Goal: Transaction & Acquisition: Book appointment/travel/reservation

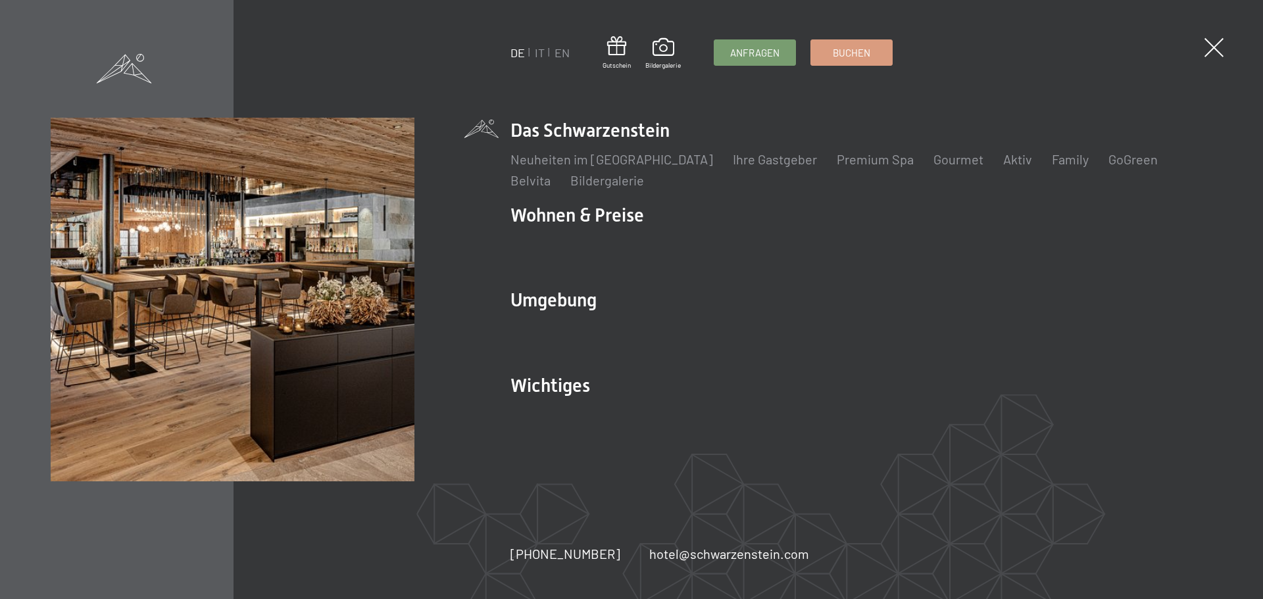
click at [539, 56] on link "IT" at bounding box center [540, 52] width 10 height 14
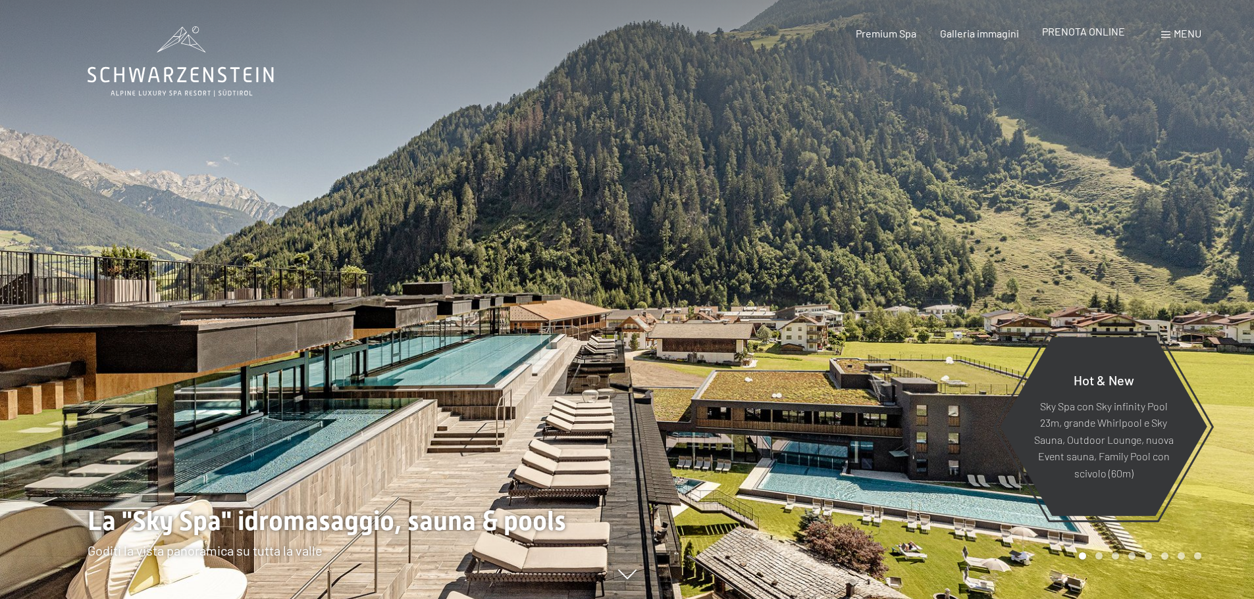
click at [1088, 30] on span "PRENOTA ONLINE" at bounding box center [1083, 31] width 83 height 13
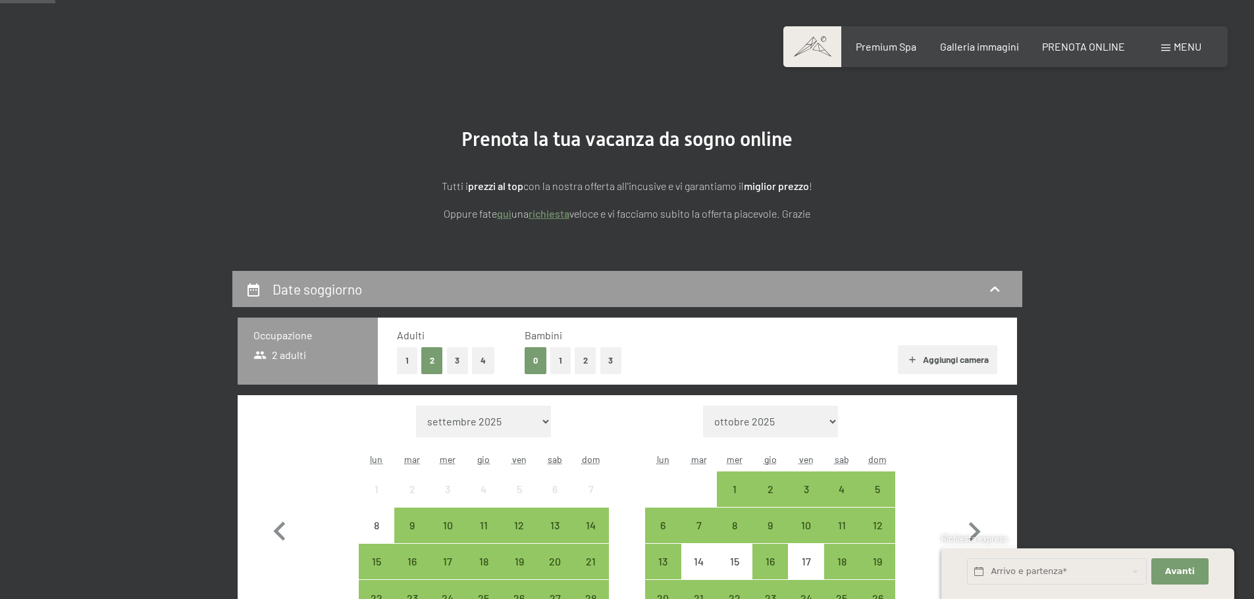
scroll to position [197, 0]
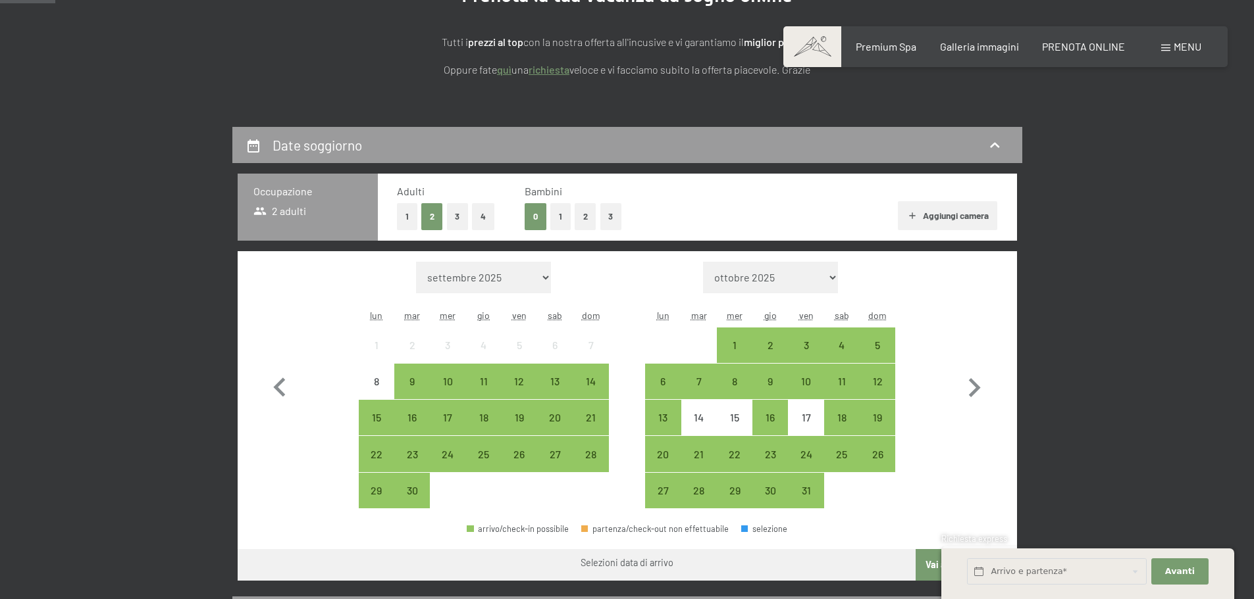
click at [565, 213] on button "1" at bounding box center [560, 216] width 20 height 27
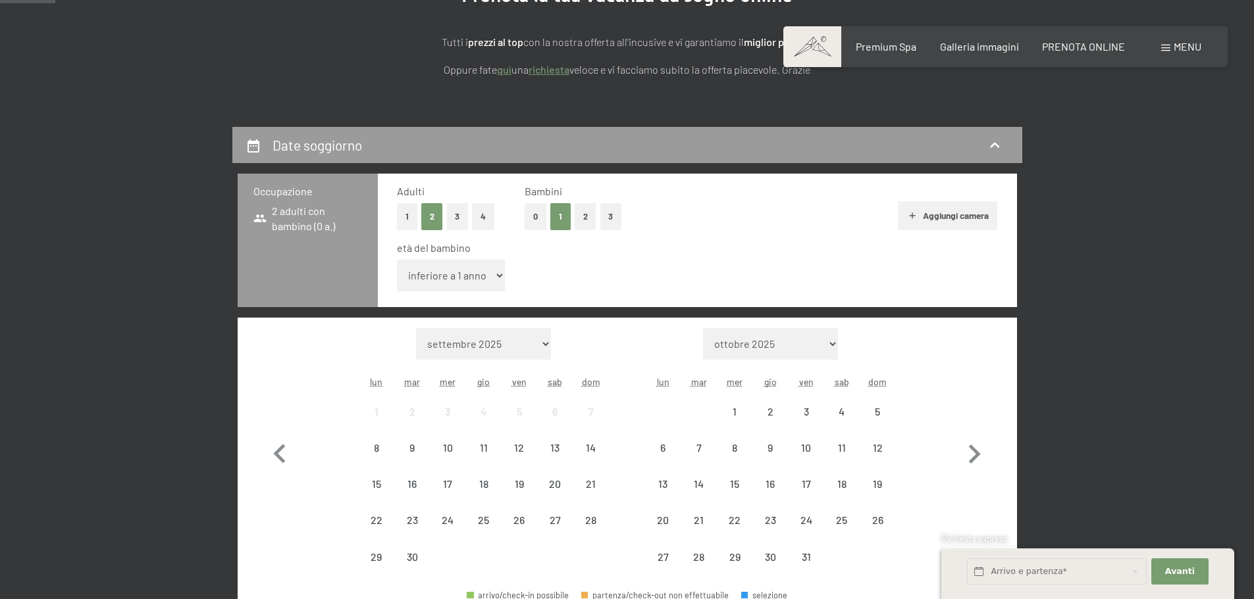
click at [448, 270] on select "inferiore a 1 anno 1 anno 2 anni 3 anni 4 anni 5 anni 6 anni 7 anni 8 anni 9 an…" at bounding box center [451, 276] width 109 height 32
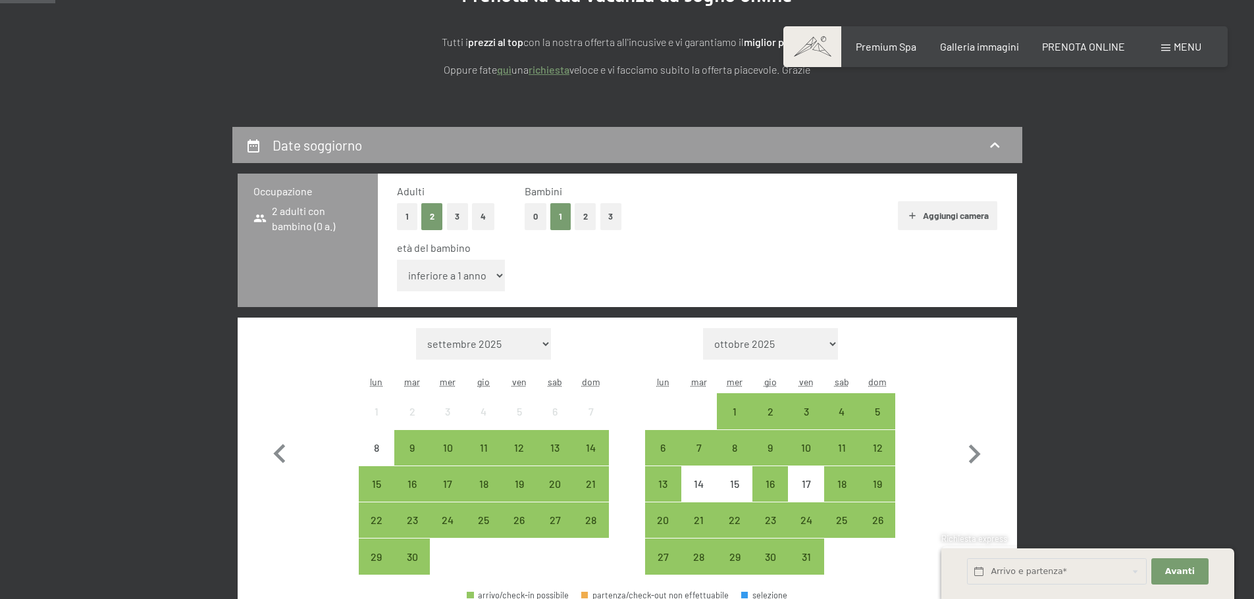
select select "3"
click at [397, 260] on select "inferiore a 1 anno 1 anno 2 anni 3 anni 4 anni 5 anni 6 anni 7 anni 8 anni 9 an…" at bounding box center [451, 276] width 109 height 32
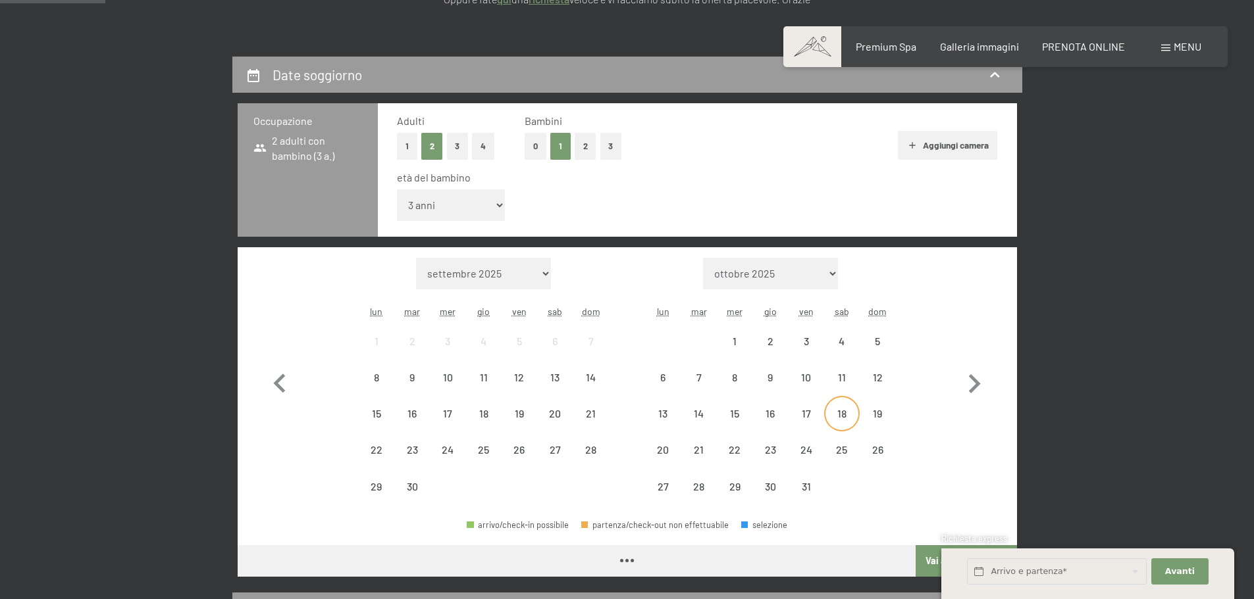
scroll to position [395, 0]
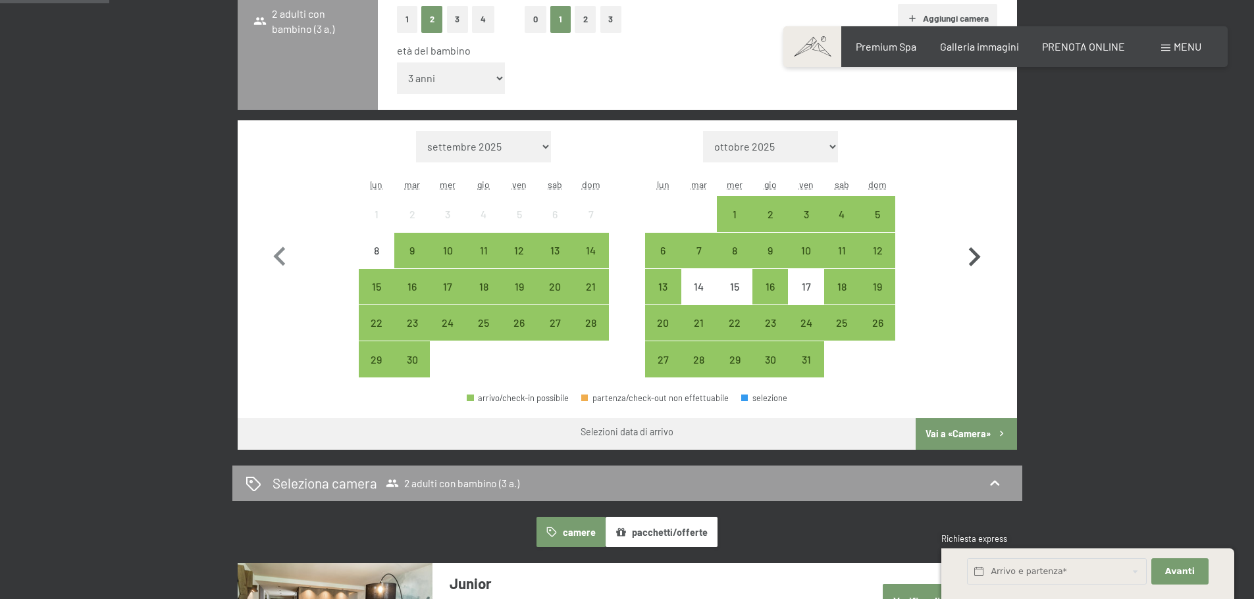
click at [973, 253] on icon "button" at bounding box center [975, 256] width 12 height 19
select select "2025-10-01"
select select "2025-11-01"
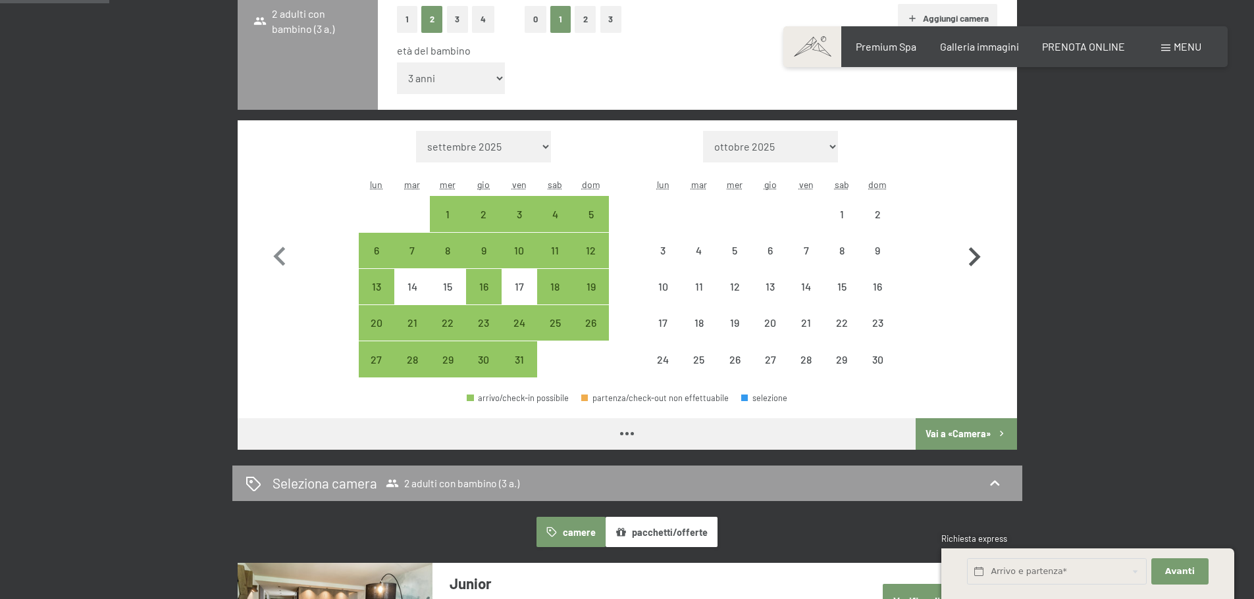
click at [973, 252] on icon "button" at bounding box center [975, 256] width 12 height 19
select select "2025-11-01"
select select "2025-12-01"
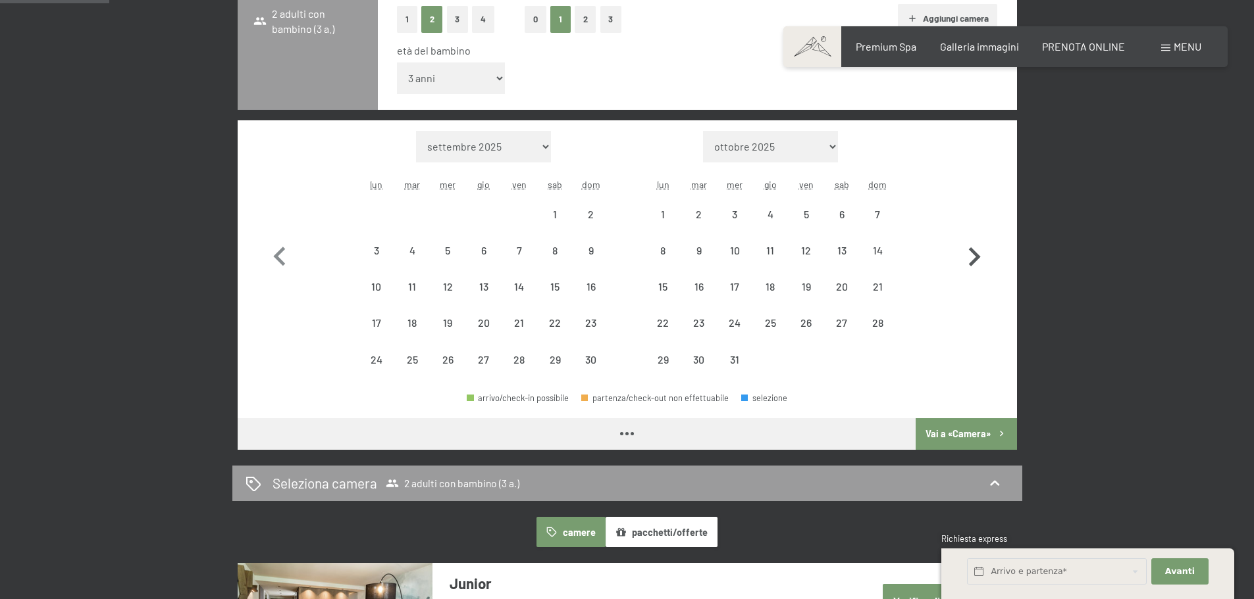
click at [973, 252] on icon "button" at bounding box center [975, 256] width 12 height 19
select select "2025-12-01"
select select "2026-01-01"
select select "2025-12-01"
select select "2026-01-01"
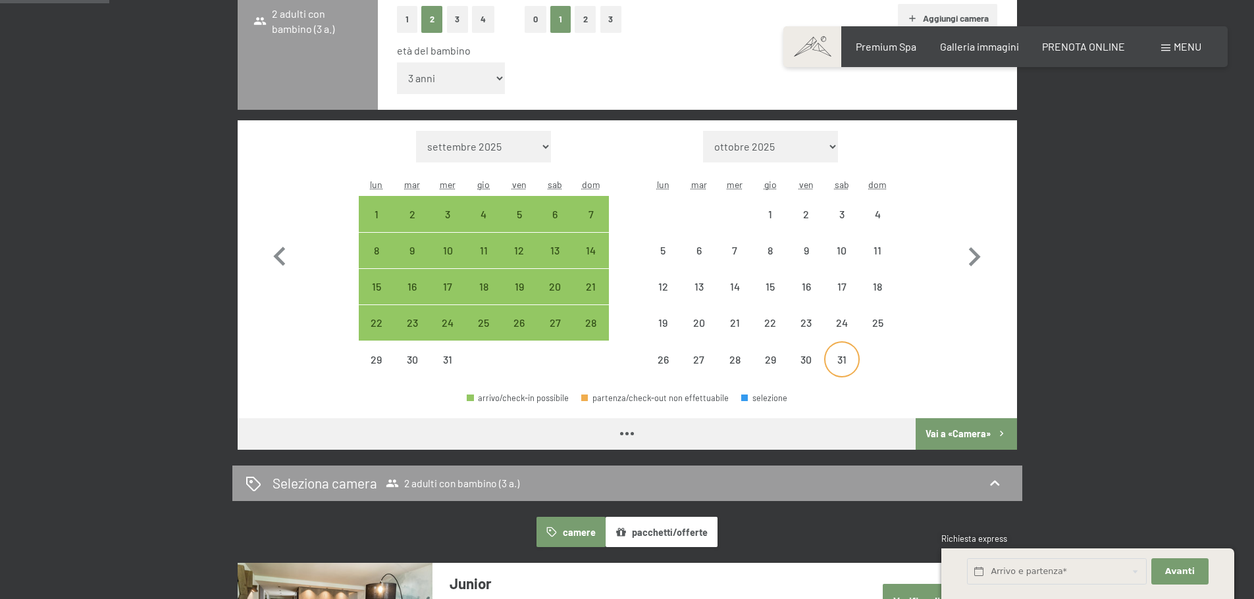
select select "2025-12-01"
select select "2026-01-01"
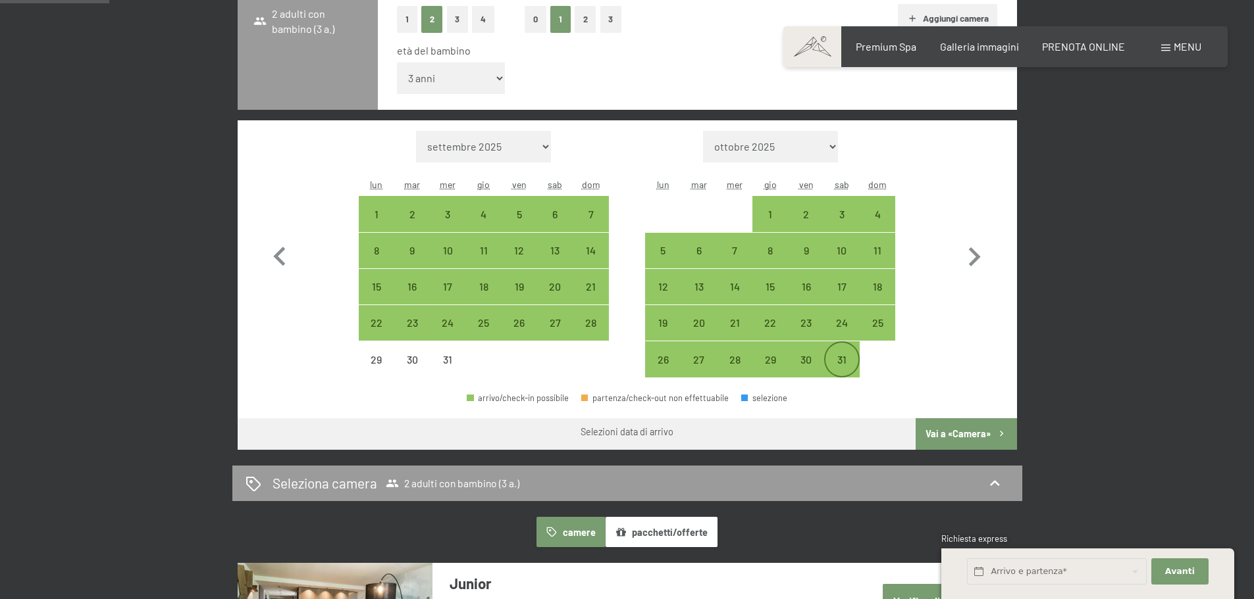
click at [840, 369] on div "31" at bounding box center [841, 371] width 33 height 33
select select "2025-12-01"
select select "2026-01-01"
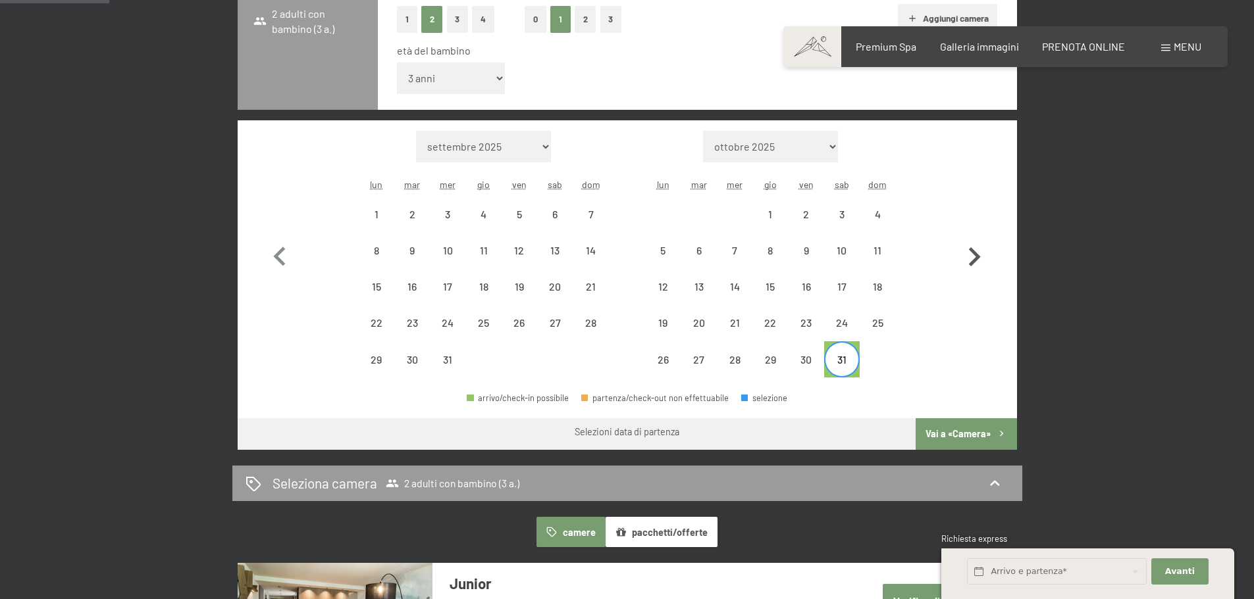
click at [975, 257] on icon "button" at bounding box center [974, 257] width 38 height 38
select select "2026-01-01"
select select "2026-02-01"
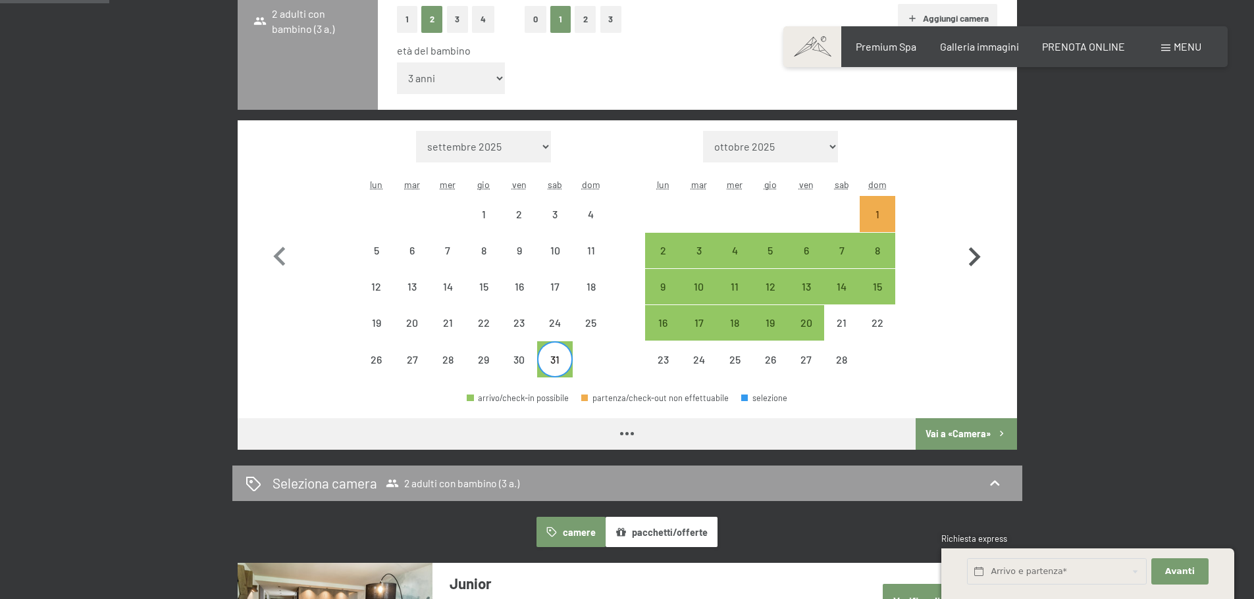
select select "2026-01-01"
select select "2026-02-01"
click at [730, 249] on div "4" at bounding box center [734, 261] width 33 height 33
select select "2026-01-01"
select select "2026-02-01"
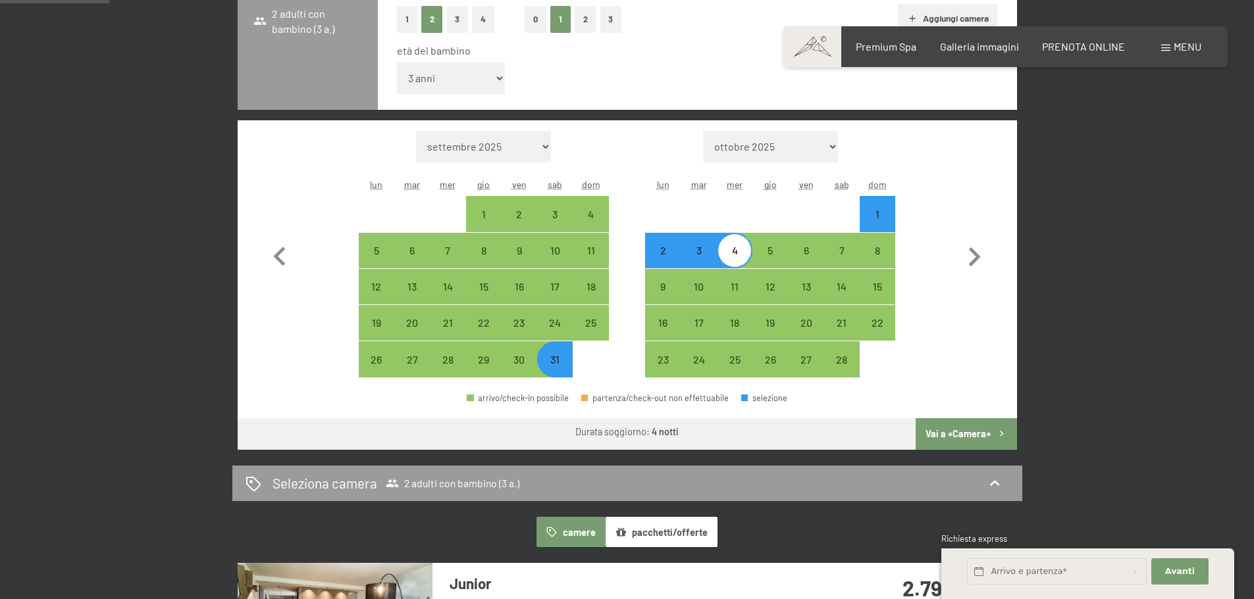
click at [951, 432] on button "Vai a «Camera»" at bounding box center [965, 435] width 101 height 32
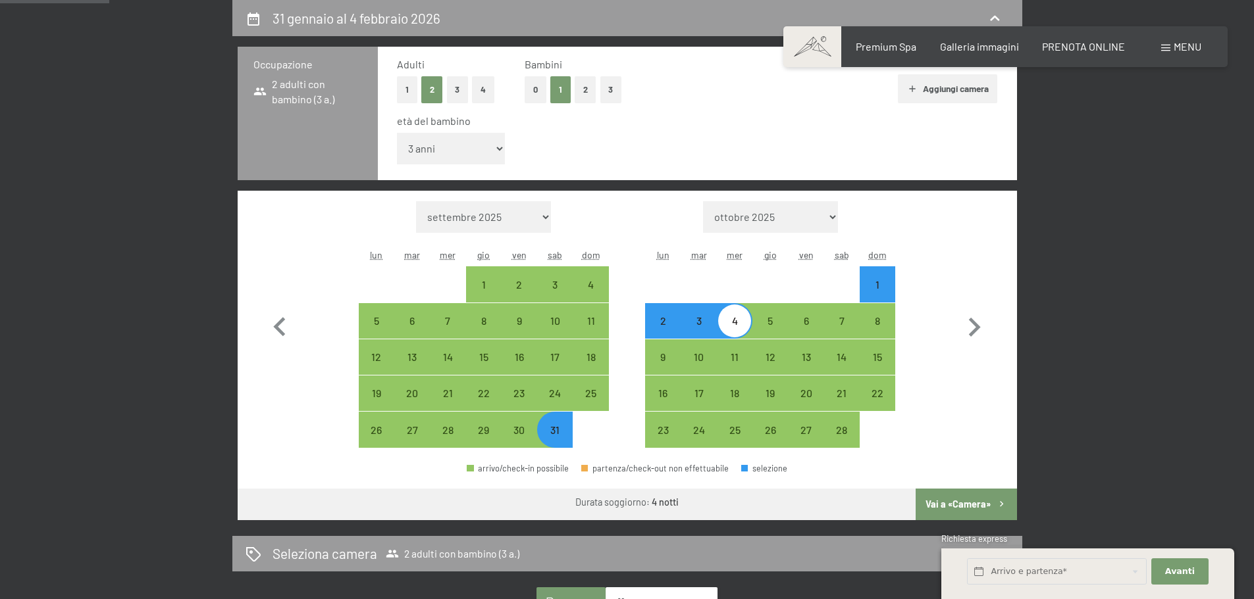
select select "2026-01-01"
select select "2026-02-01"
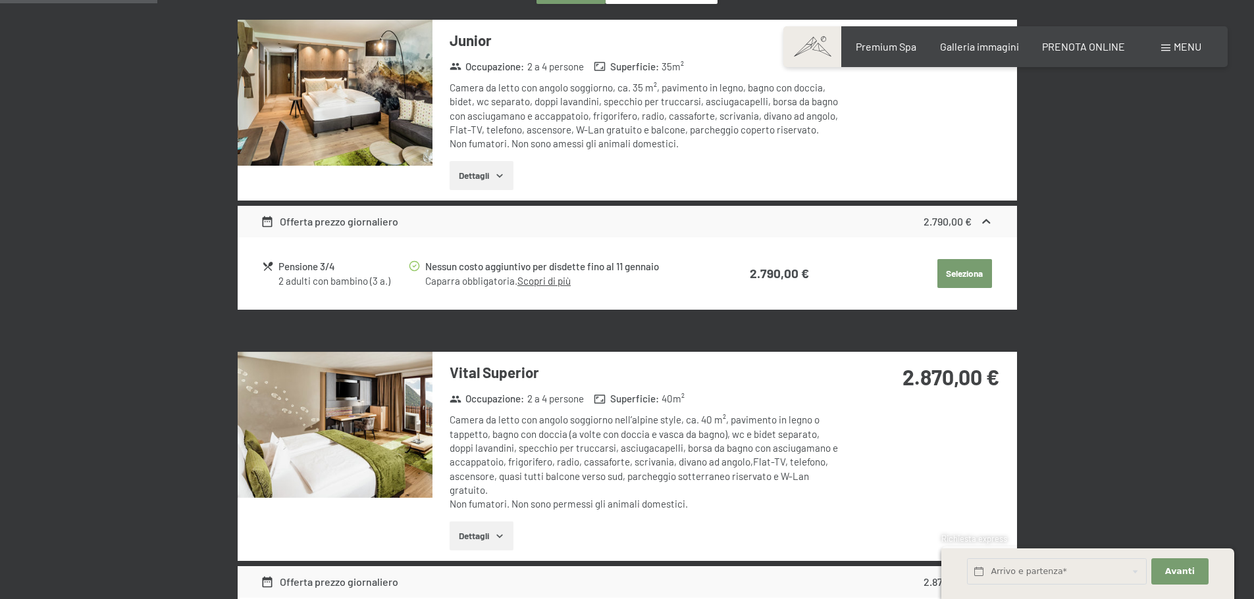
scroll to position [588, 0]
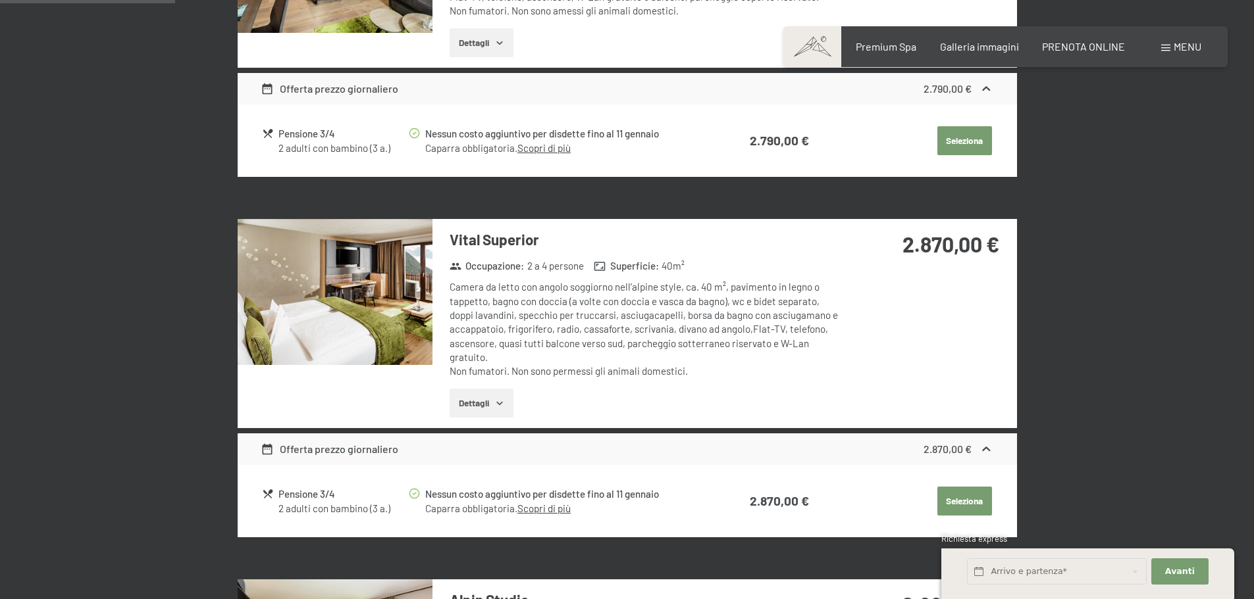
click at [497, 406] on icon "button" at bounding box center [499, 403] width 11 height 11
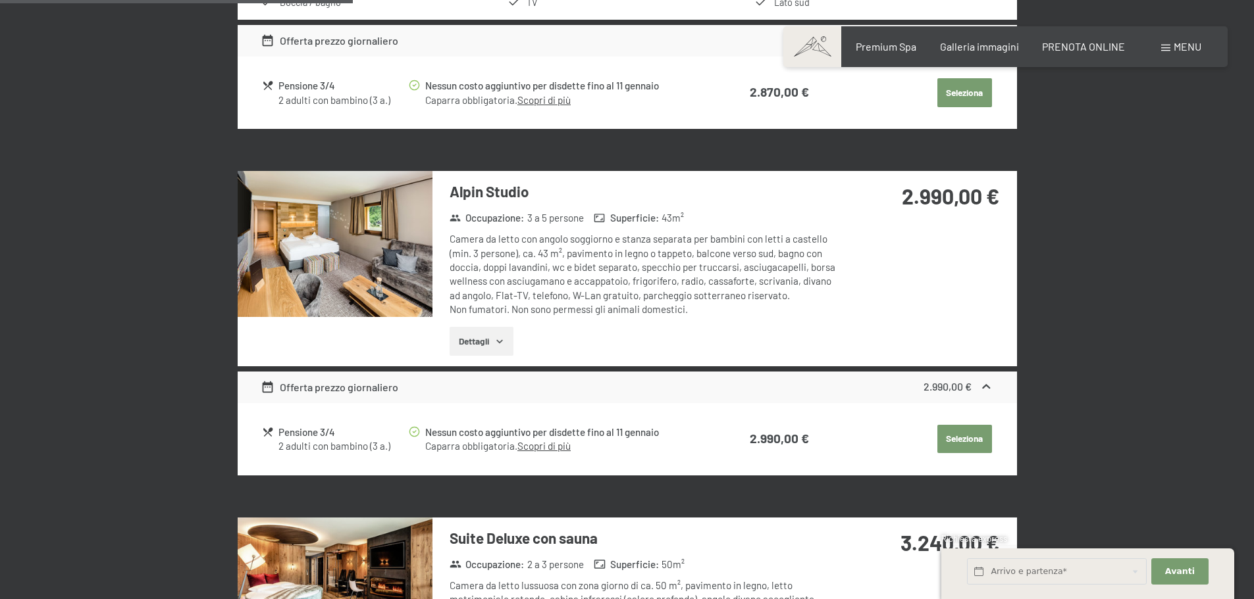
scroll to position [1180, 0]
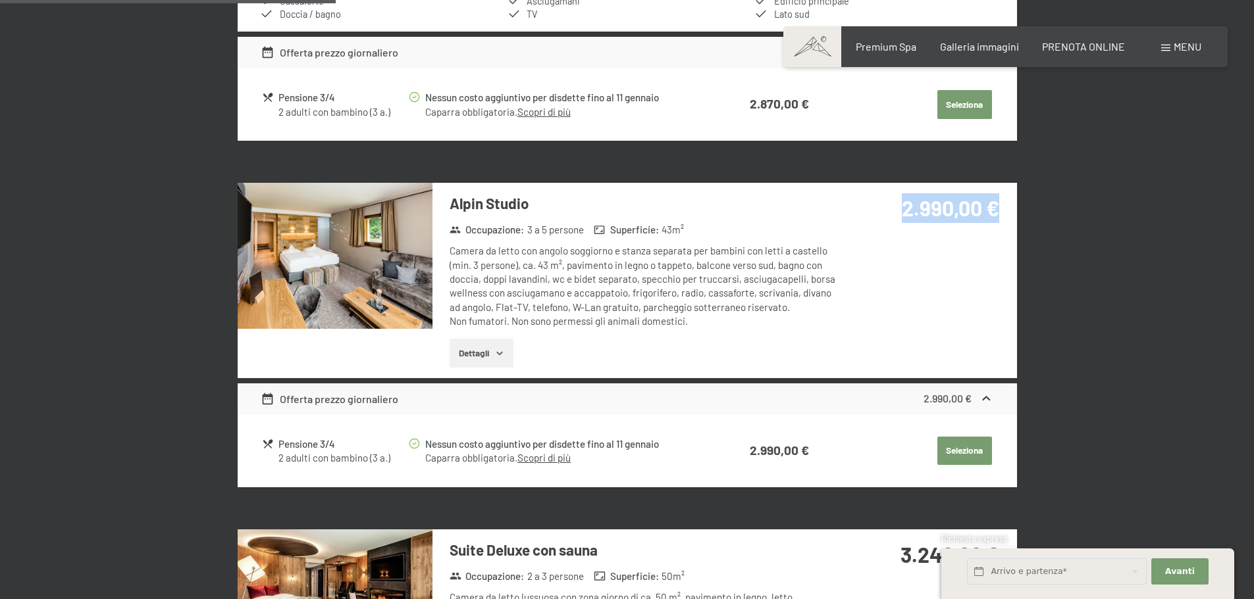
drag, startPoint x: 905, startPoint y: 212, endPoint x: 1002, endPoint y: 213, distance: 97.4
click at [1002, 213] on div "2.990,00 €" at bounding box center [928, 224] width 175 height 82
click at [965, 444] on button "Seleziona" at bounding box center [964, 451] width 55 height 29
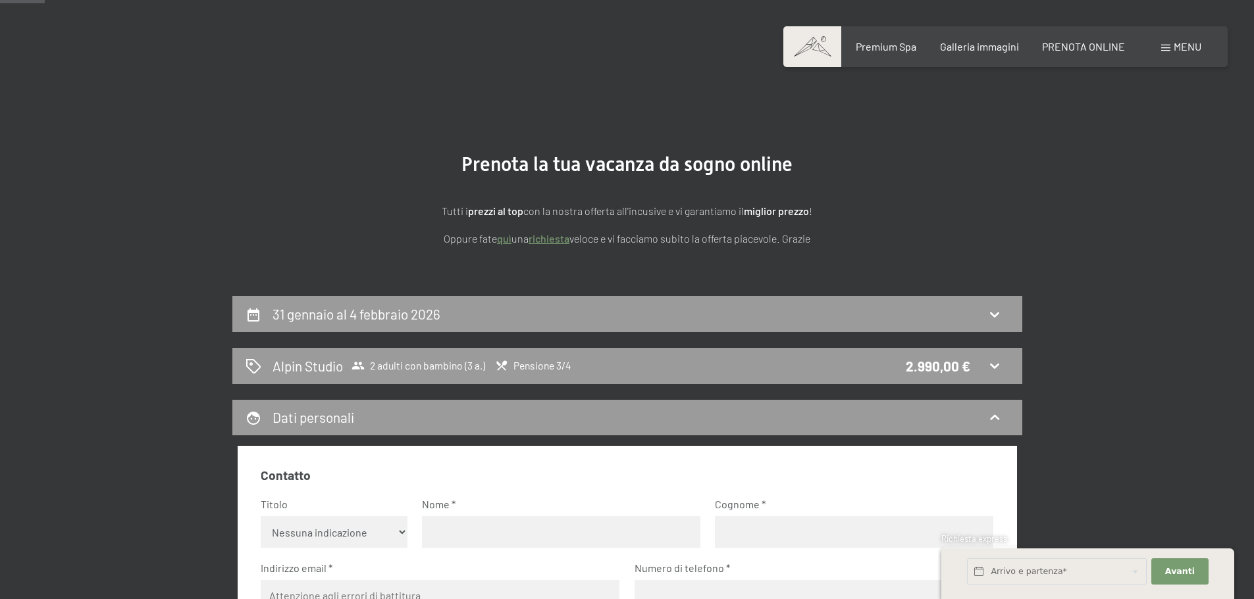
scroll to position [0, 0]
